Goal: Task Accomplishment & Management: Manage account settings

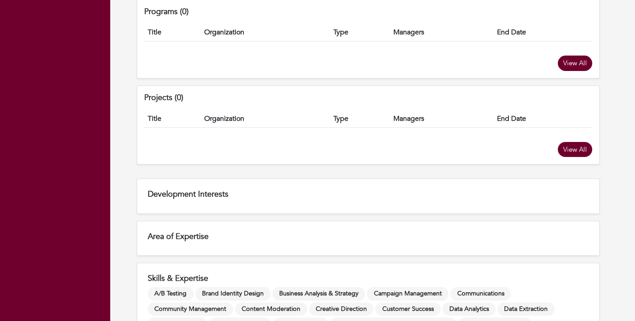
scroll to position [525, 0]
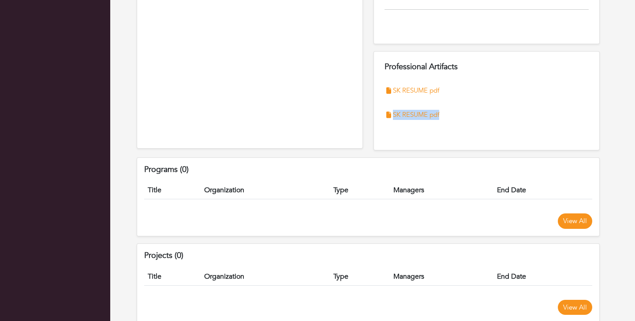
scroll to position [335, 0]
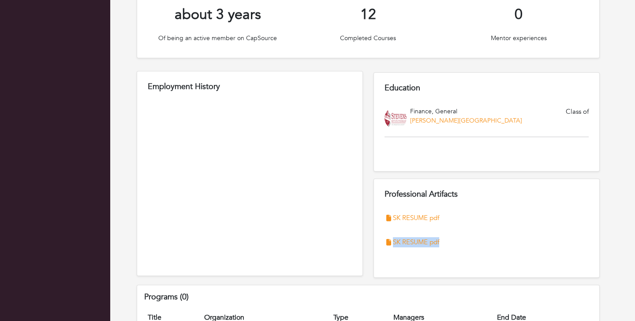
click at [244, 197] on div "Employment History" at bounding box center [250, 173] width 226 height 205
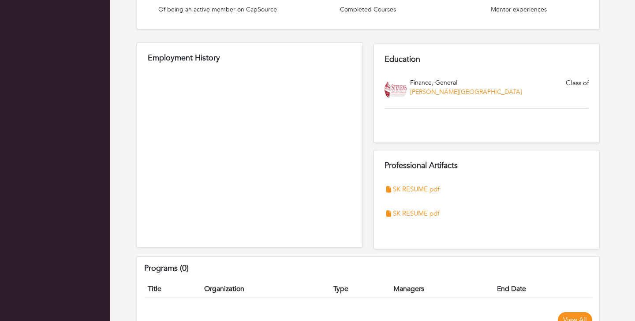
scroll to position [369, 0]
